Goal: Find specific page/section: Find specific page/section

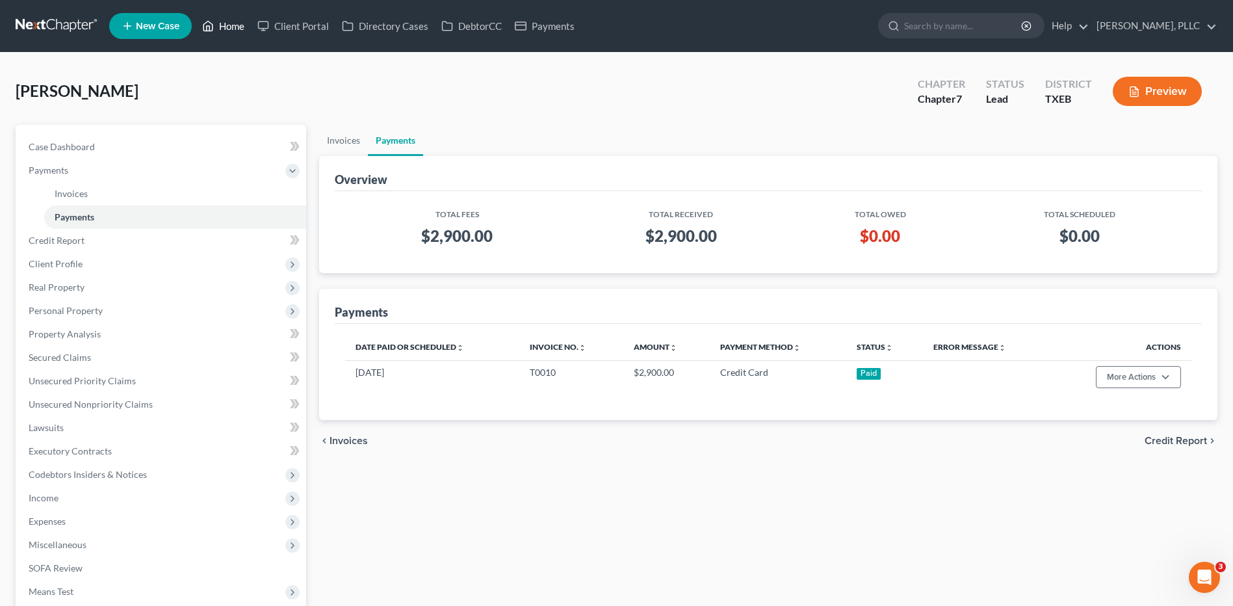
click at [232, 21] on link "Home" at bounding box center [223, 25] width 55 height 23
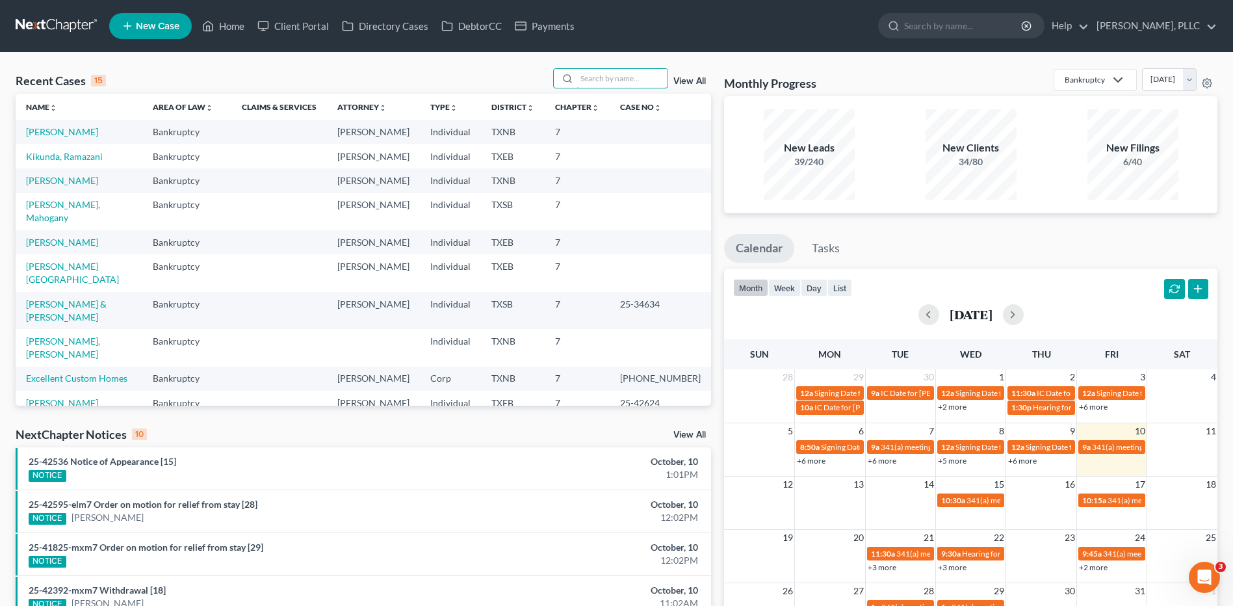
drag, startPoint x: 629, startPoint y: 82, endPoint x: 650, endPoint y: 96, distance: 25.2
click at [629, 81] on input "search" at bounding box center [622, 78] width 91 height 19
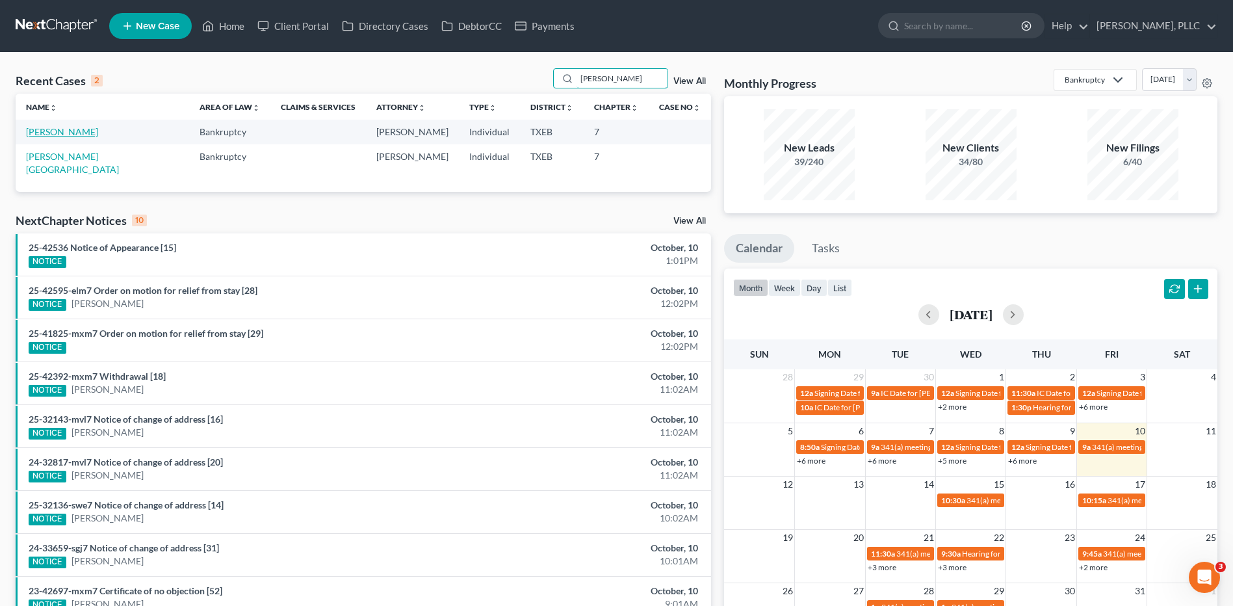
type input "[PERSON_NAME]"
click at [61, 131] on link "[PERSON_NAME]" at bounding box center [62, 131] width 72 height 11
select select "4"
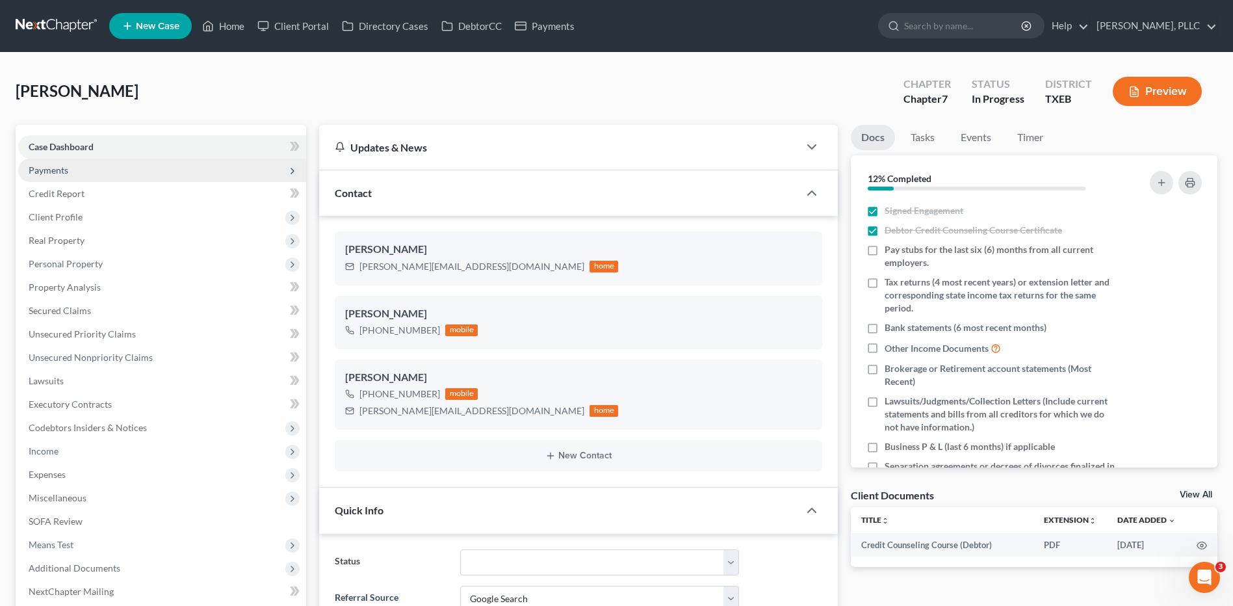
click at [68, 168] on span "Payments" at bounding box center [162, 170] width 288 height 23
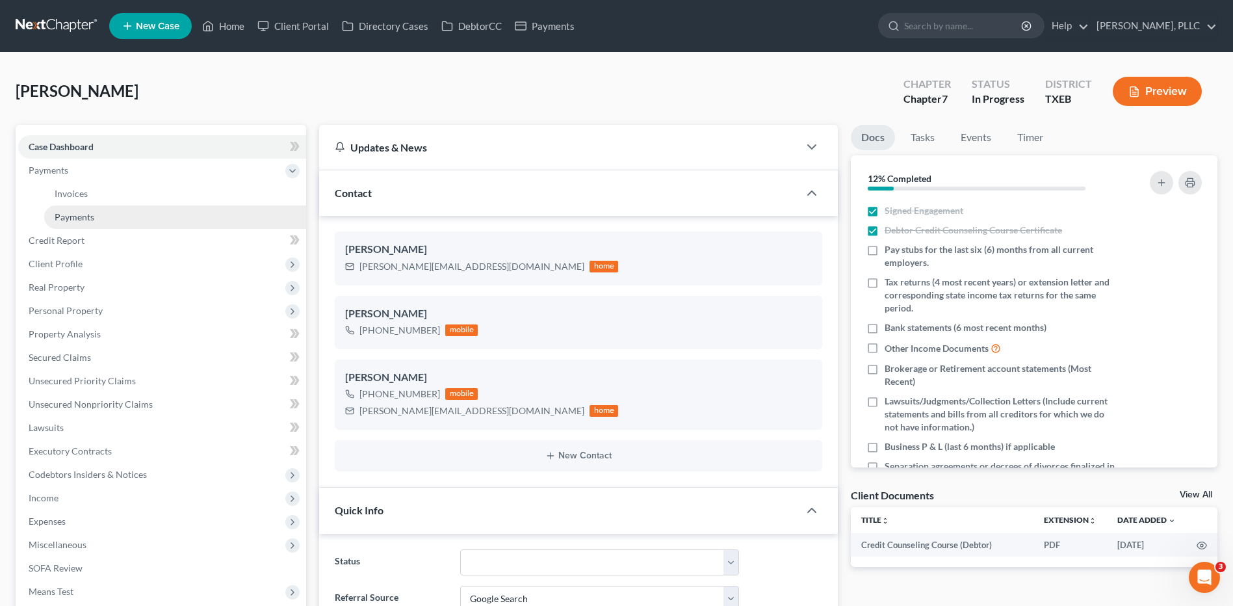
click at [84, 219] on span "Payments" at bounding box center [75, 216] width 40 height 11
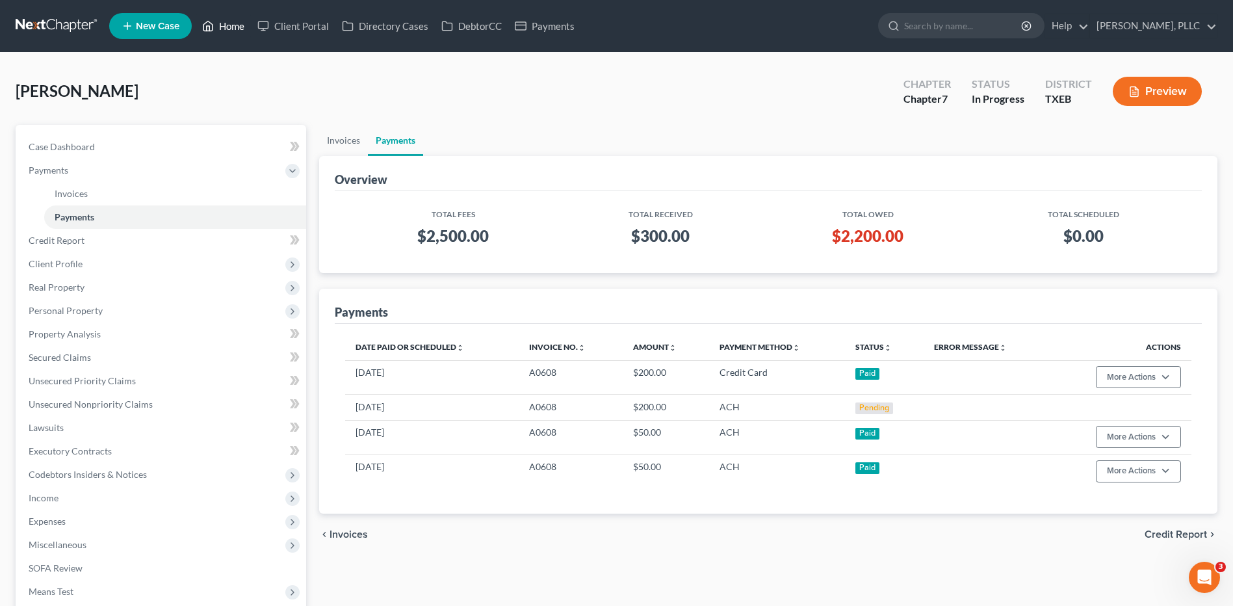
click at [230, 25] on link "Home" at bounding box center [223, 25] width 55 height 23
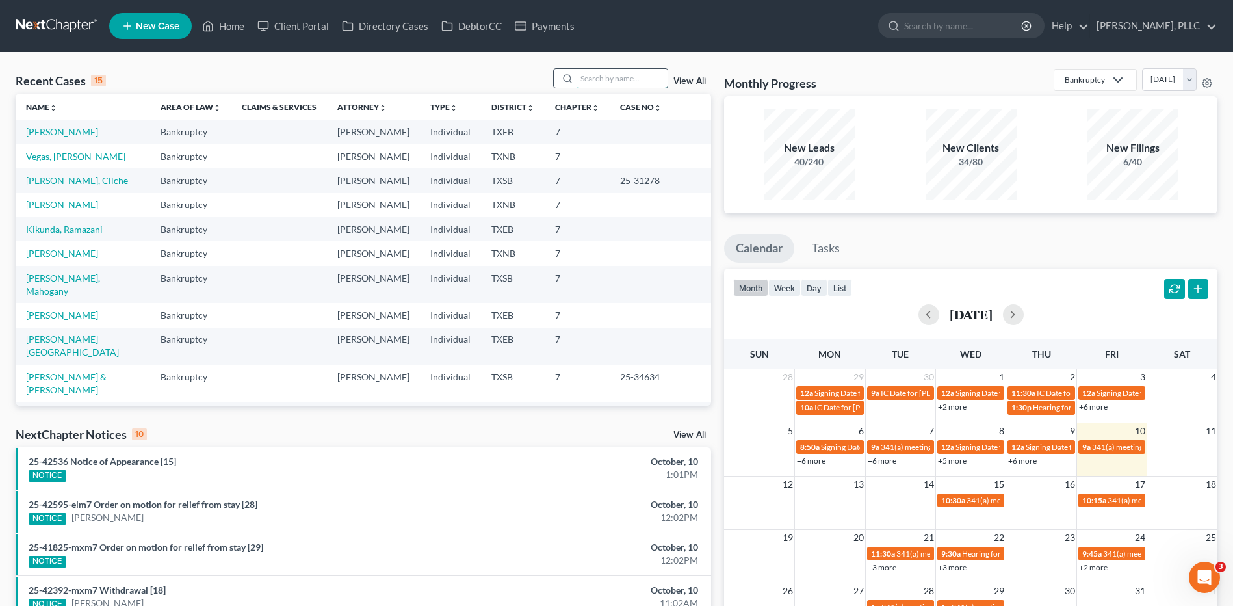
click at [592, 81] on input "search" at bounding box center [622, 78] width 91 height 19
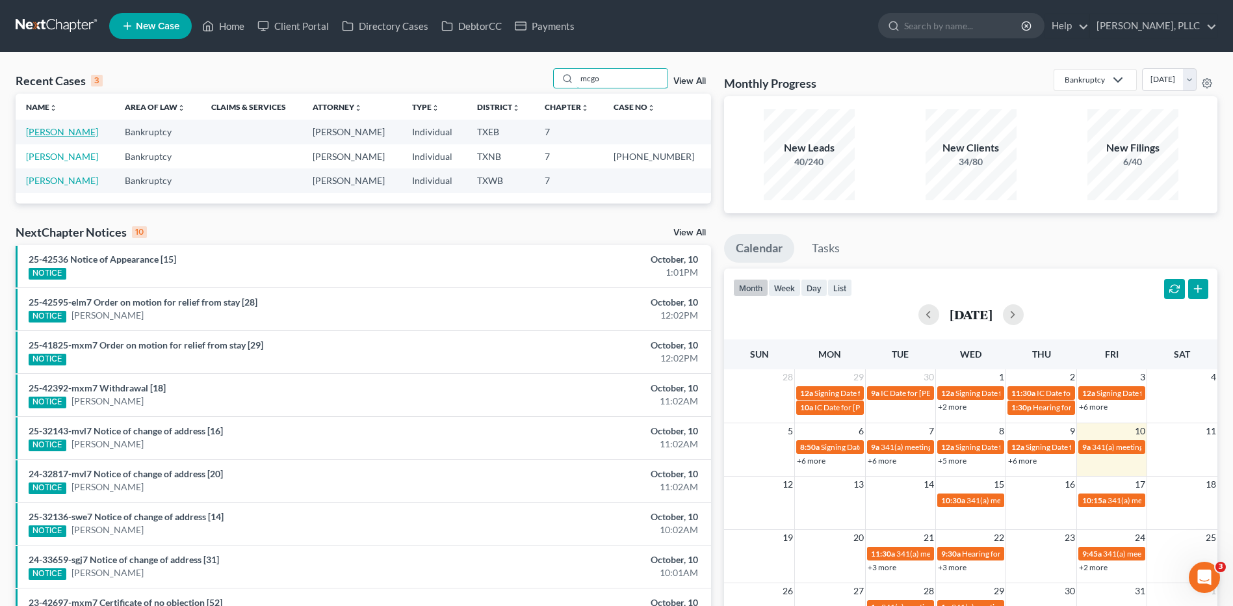
type input "mcgo"
click at [42, 131] on link "[PERSON_NAME]" at bounding box center [62, 131] width 72 height 11
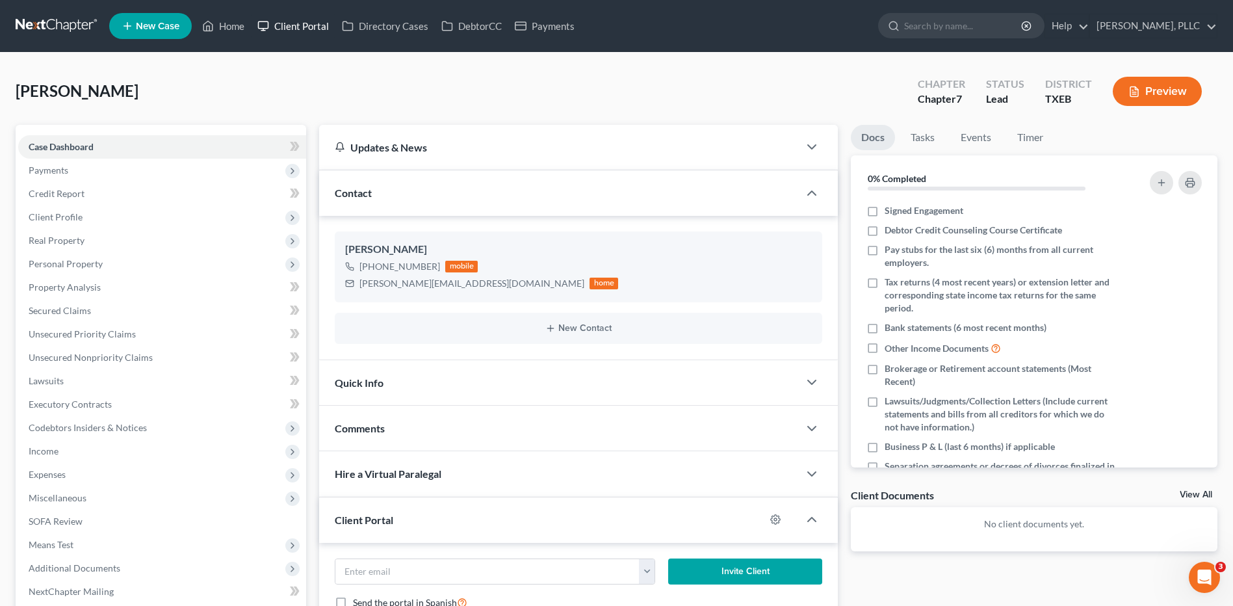
click at [294, 31] on link "Client Portal" at bounding box center [293, 25] width 85 height 23
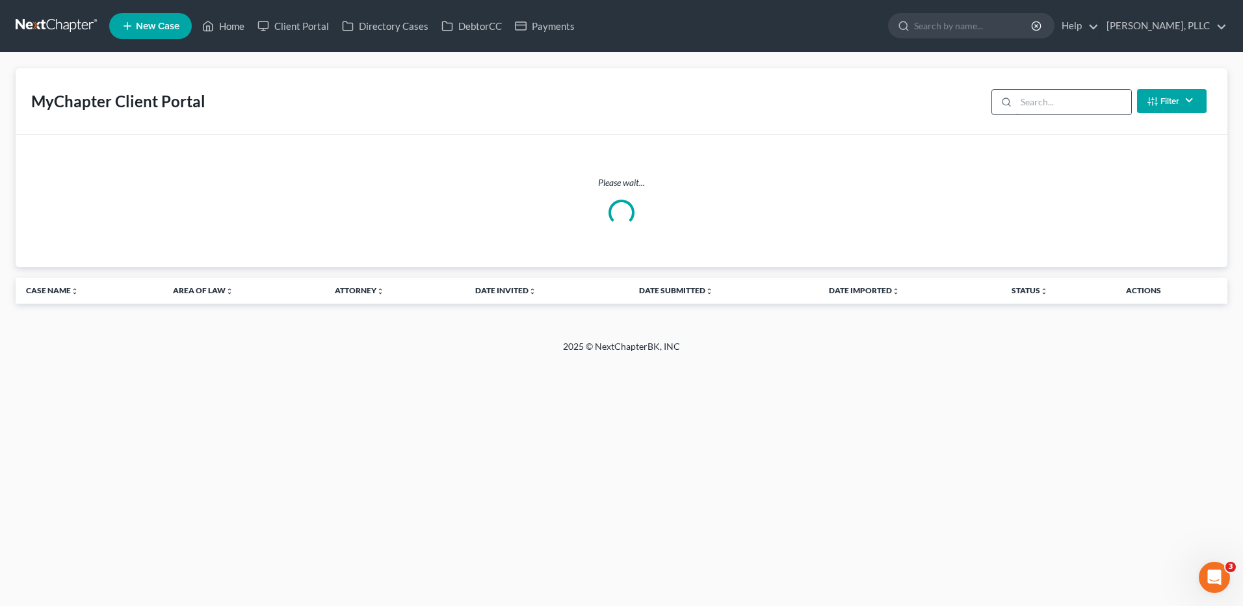
click at [1034, 105] on input "search" at bounding box center [1073, 102] width 115 height 25
type input "[PERSON_NAME]"
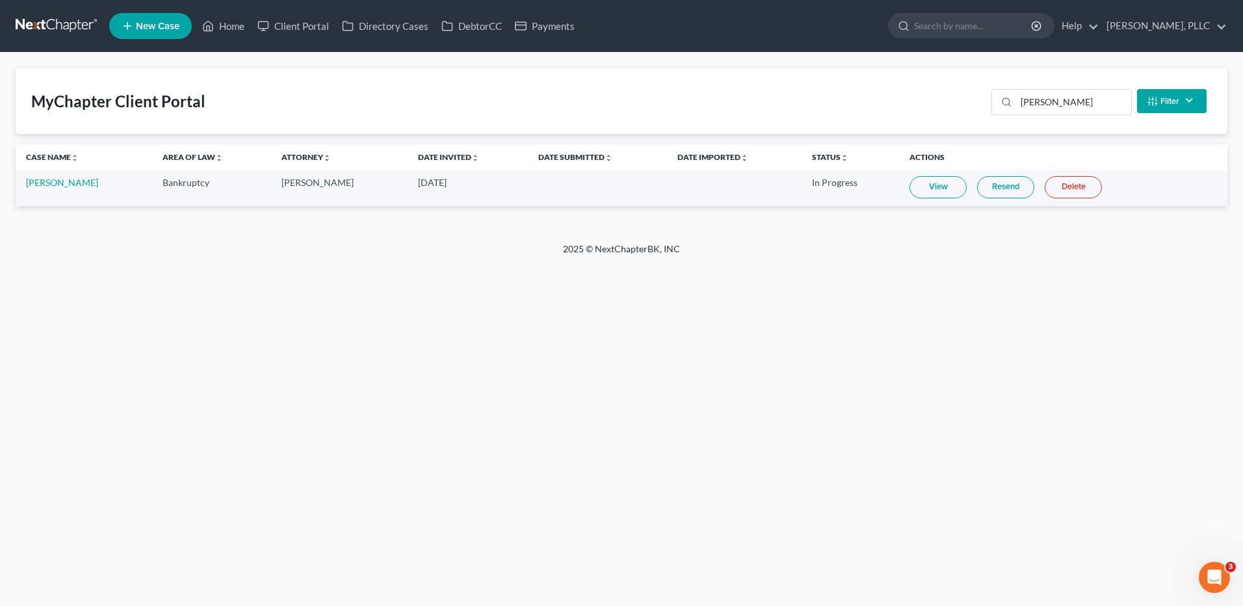
click at [934, 187] on link "View" at bounding box center [938, 187] width 57 height 22
click at [238, 28] on link "Home" at bounding box center [223, 25] width 55 height 23
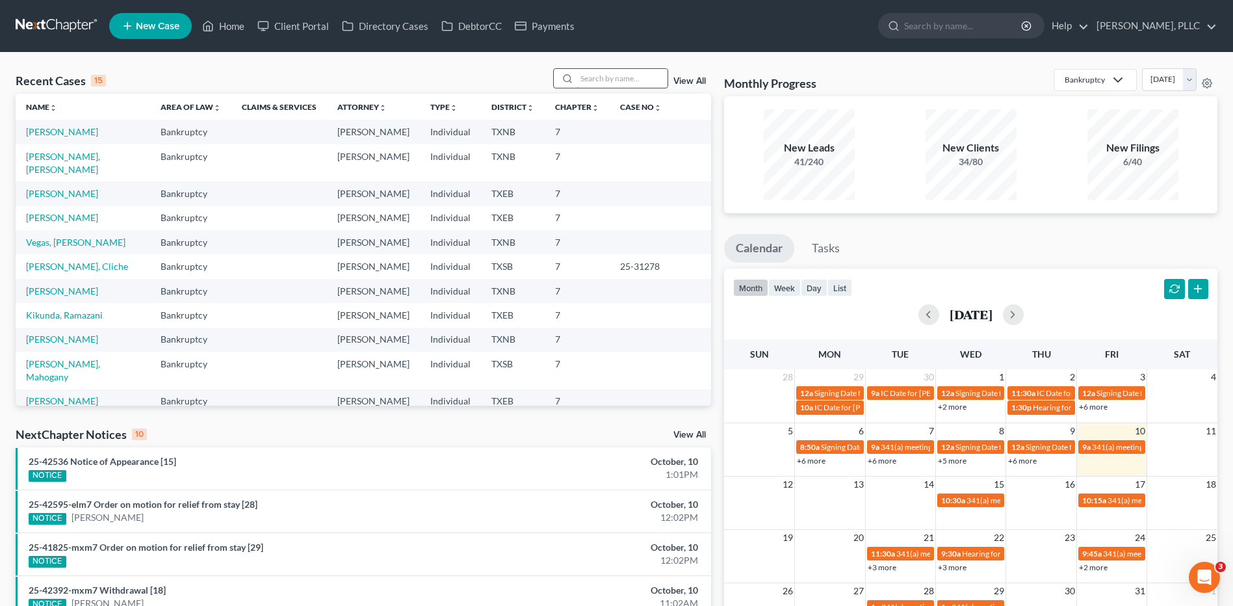
click at [611, 79] on input "search" at bounding box center [622, 78] width 91 height 19
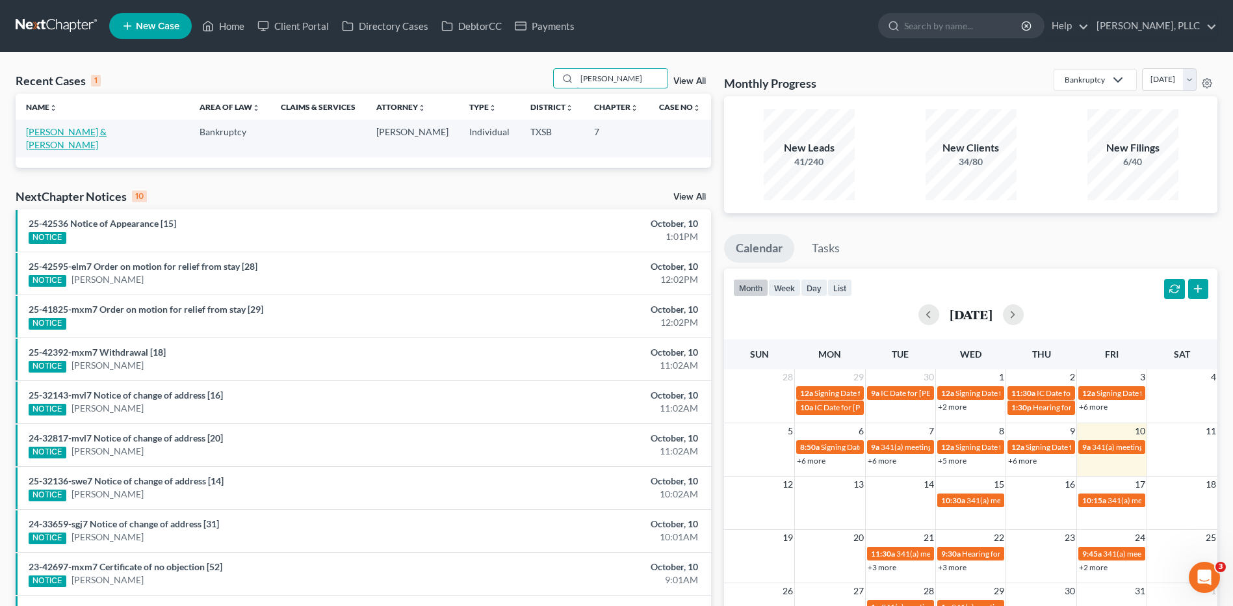
type input "[PERSON_NAME]"
click at [67, 134] on link "[PERSON_NAME] & [PERSON_NAME]" at bounding box center [66, 138] width 81 height 24
click at [69, 135] on link "[PERSON_NAME] & [PERSON_NAME]" at bounding box center [66, 138] width 81 height 24
select select "4"
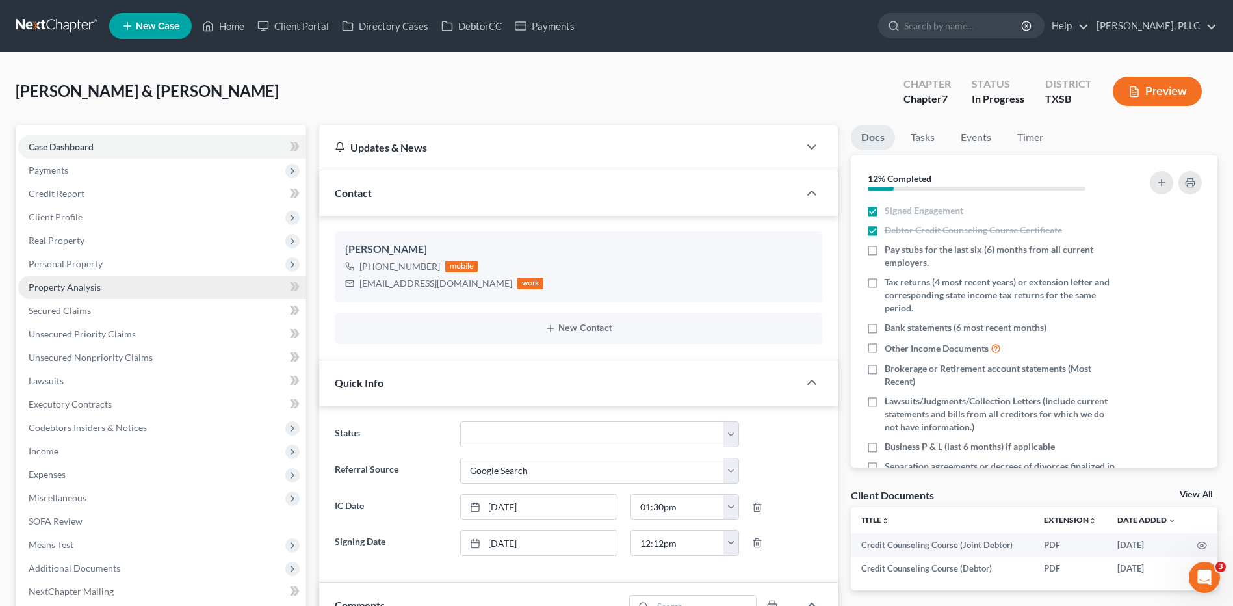
click at [84, 290] on span "Property Analysis" at bounding box center [65, 287] width 72 height 11
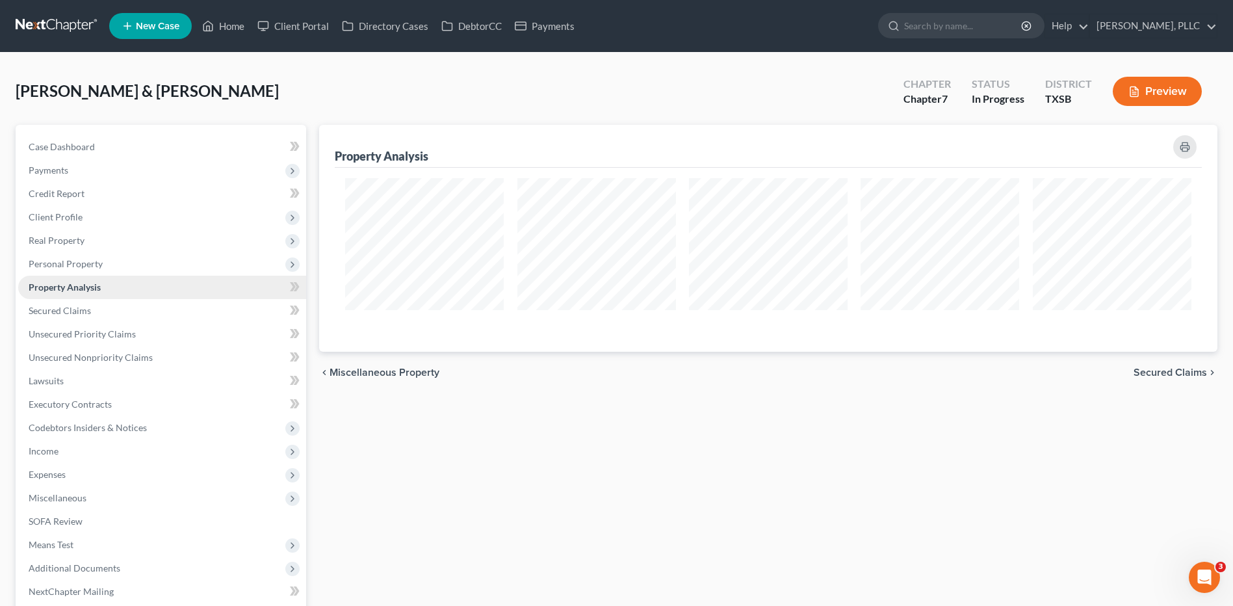
scroll to position [227, 899]
click at [59, 265] on span "Personal Property" at bounding box center [66, 263] width 74 height 11
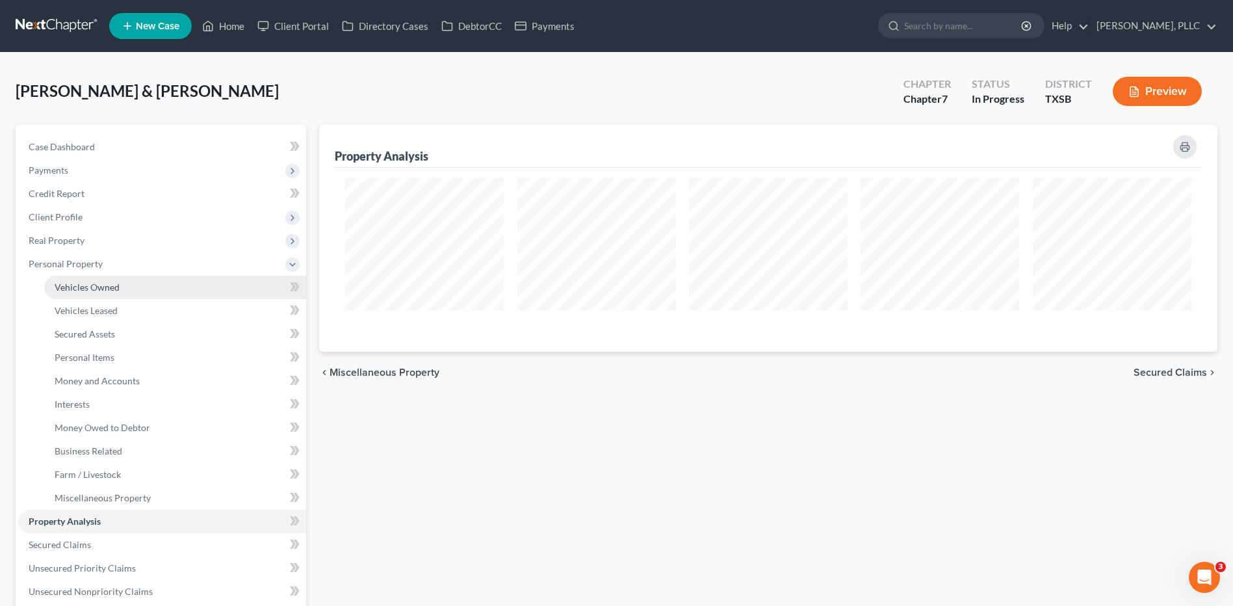
click at [99, 287] on span "Vehicles Owned" at bounding box center [87, 287] width 65 height 11
